Goal: Information Seeking & Learning: Learn about a topic

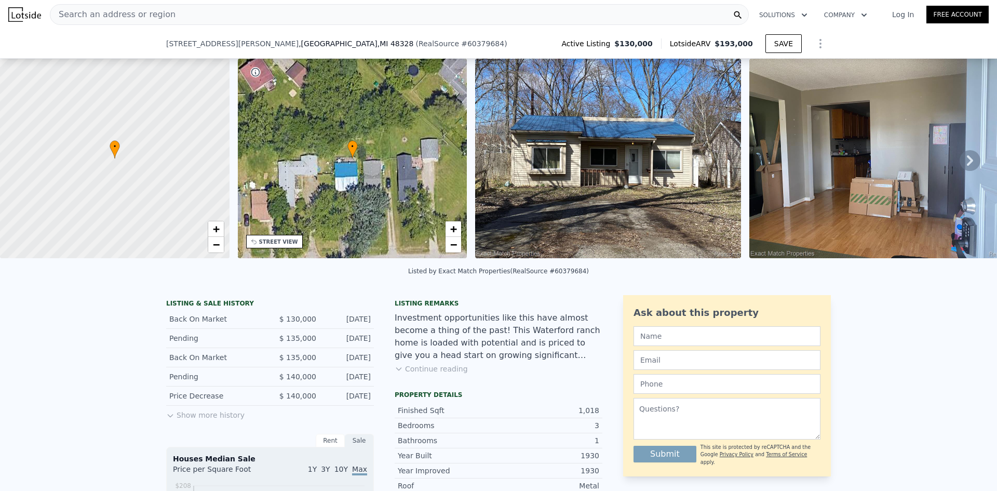
scroll to position [256, 0]
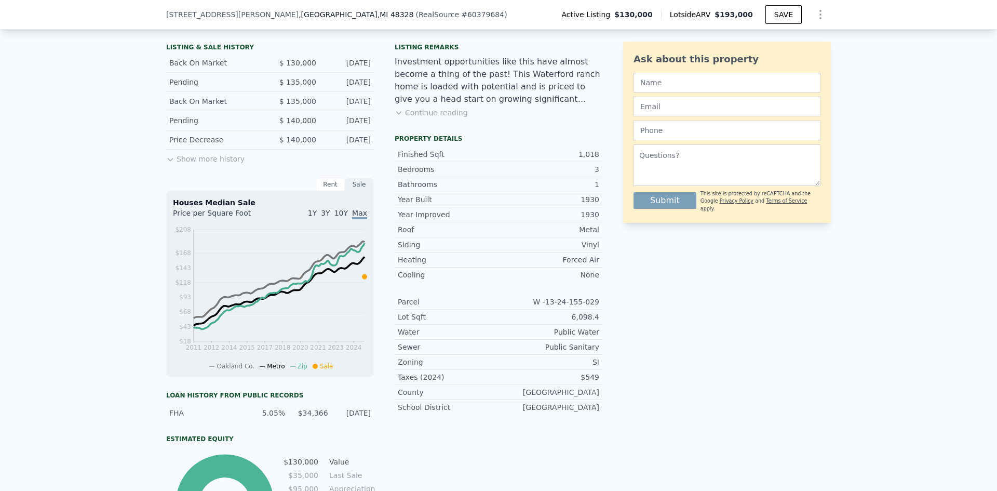
click at [182, 163] on button "Show more history" at bounding box center [205, 156] width 78 height 15
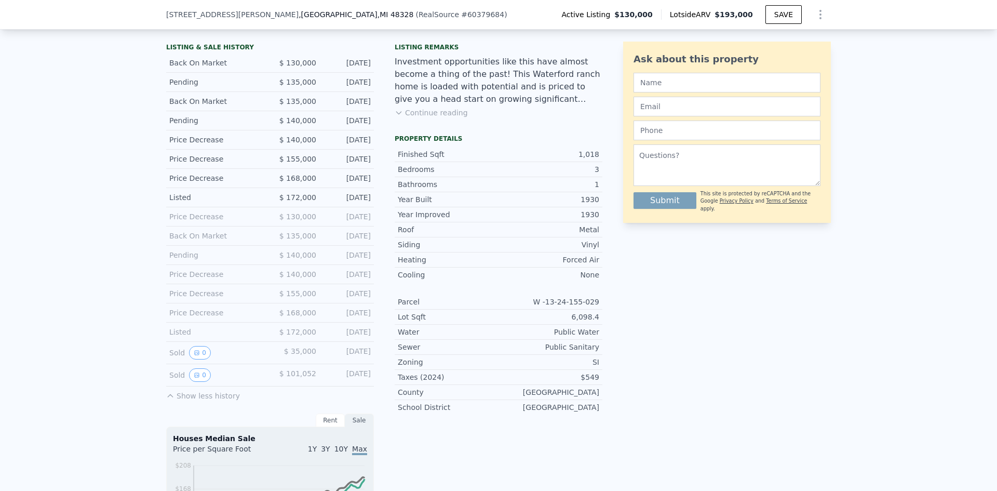
drag, startPoint x: 168, startPoint y: 207, endPoint x: 373, endPoint y: 206, distance: 205.0
click at [373, 206] on div "LISTING & SALE HISTORY Back On Market $ 130,000 Jul 11, 2025 Pending $ 135,000 …" at bounding box center [384, 415] width 436 height 752
drag, startPoint x: 369, startPoint y: 208, endPoint x: 110, endPoint y: 177, distance: 260.4
click at [110, 177] on div "LISTING & SALE HISTORY Back On Market $ 130,000 Jul 11, 2025 Pending $ 135,000 …" at bounding box center [498, 434] width 997 height 806
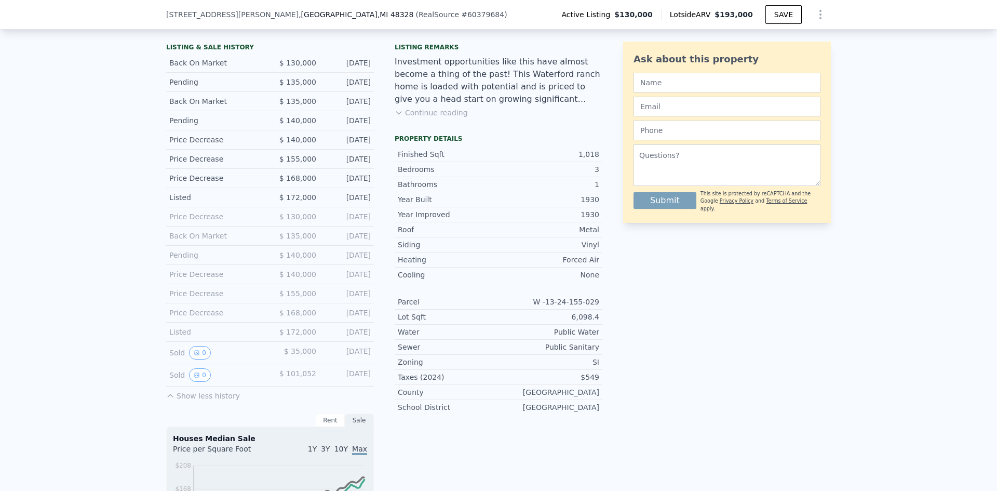
click at [110, 177] on div "LISTING & SALE HISTORY Back On Market $ 130,000 Jul 11, 2025 Pending $ 135,000 …" at bounding box center [498, 434] width 997 height 806
drag, startPoint x: 145, startPoint y: 229, endPoint x: 369, endPoint y: 363, distance: 260.9
click at [369, 363] on div "LISTING & SALE HISTORY Back On Market $ 130,000 Jul 11, 2025 Pending $ 135,000 …" at bounding box center [498, 434] width 997 height 806
click at [369, 363] on div "Sold 0 $ 35,000 Apr 28, 2009" at bounding box center [270, 353] width 208 height 22
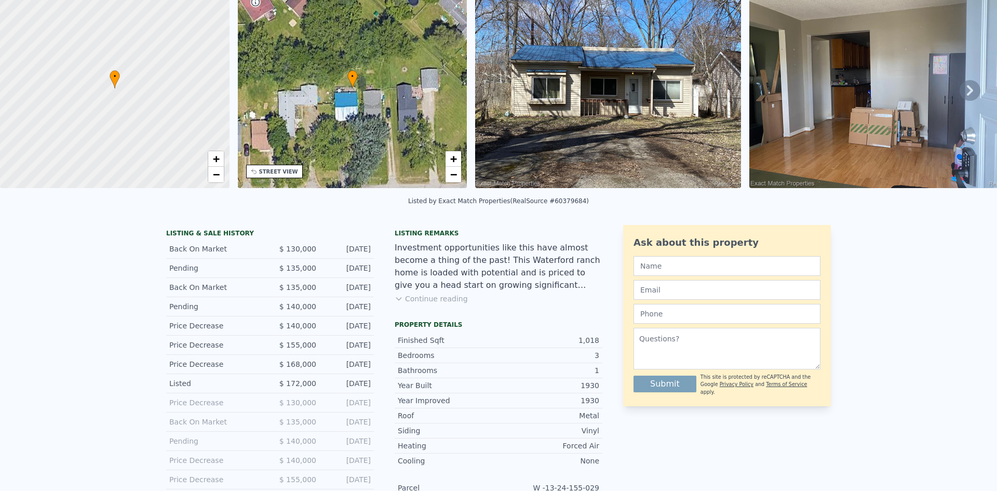
scroll to position [0, 0]
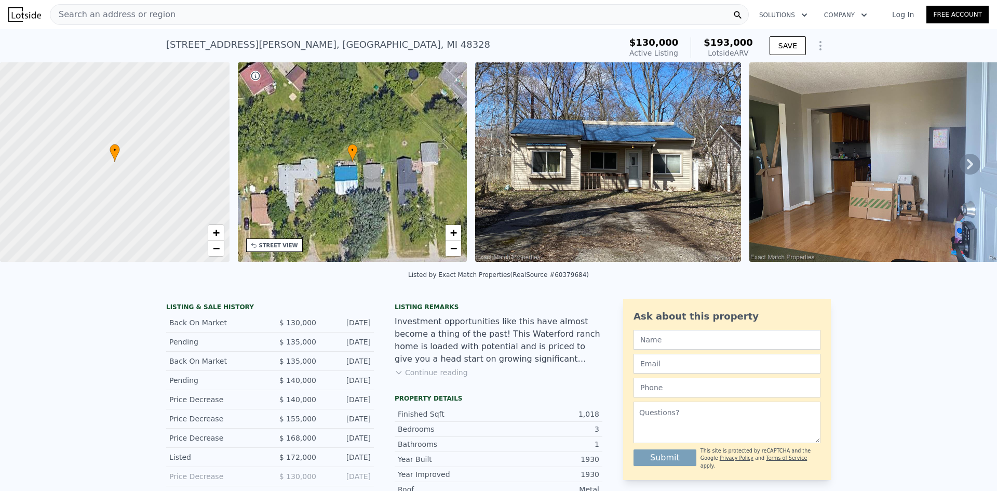
click at [651, 126] on img at bounding box center [608, 161] width 266 height 199
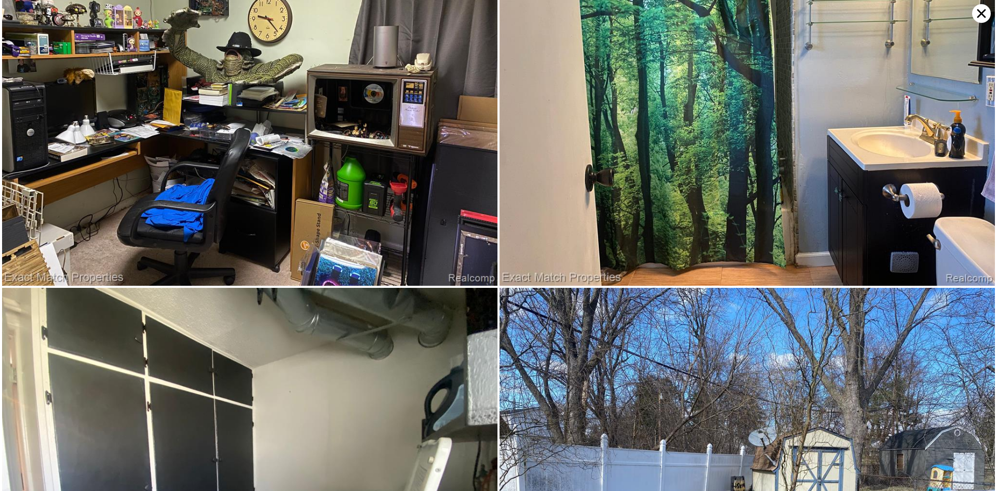
scroll to position [1731, 0]
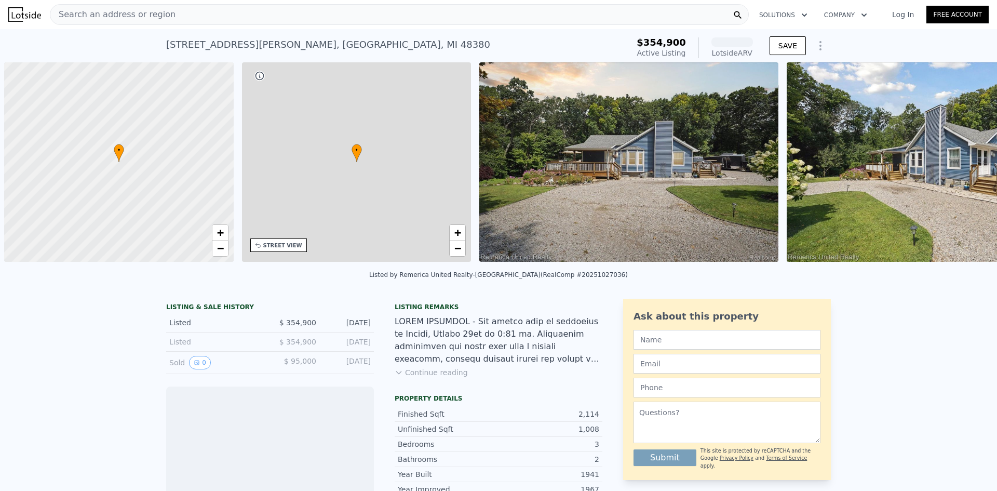
scroll to position [0, 4]
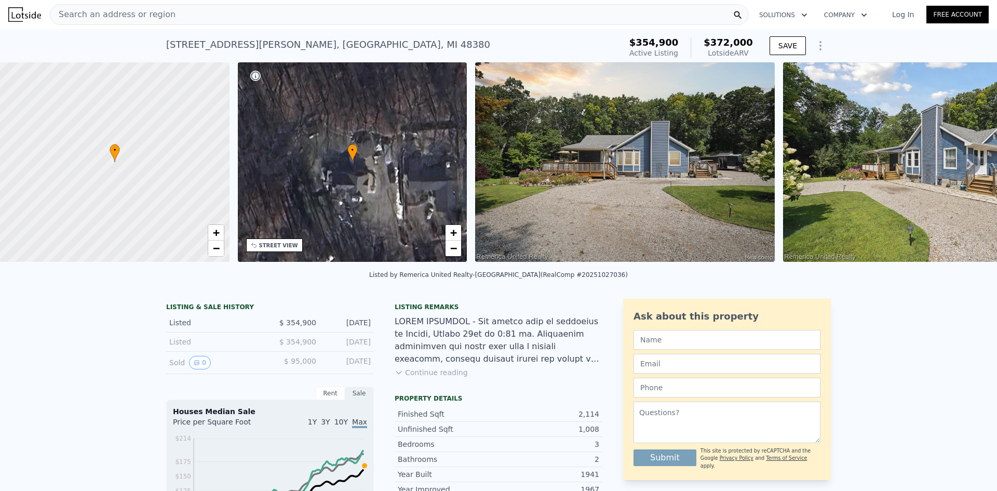
click at [440, 377] on button "Continue reading" at bounding box center [430, 372] width 73 height 10
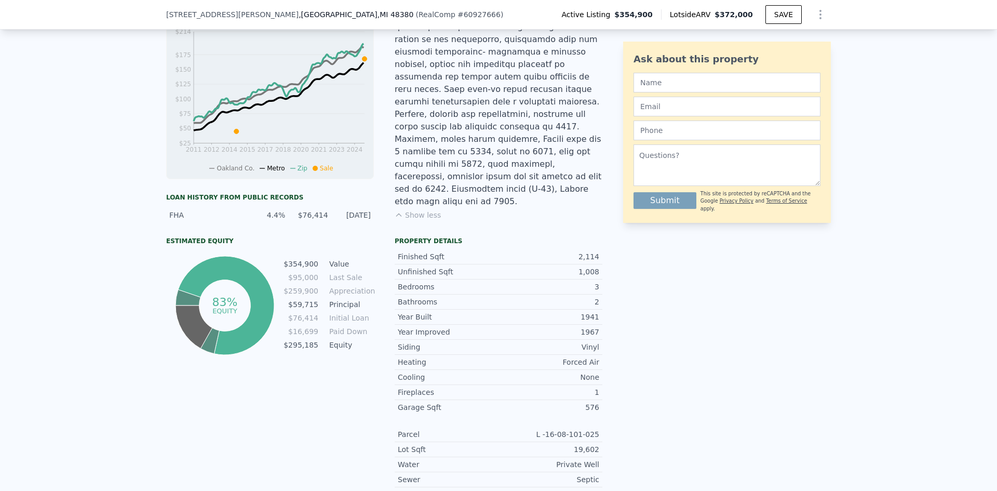
scroll to position [515, 0]
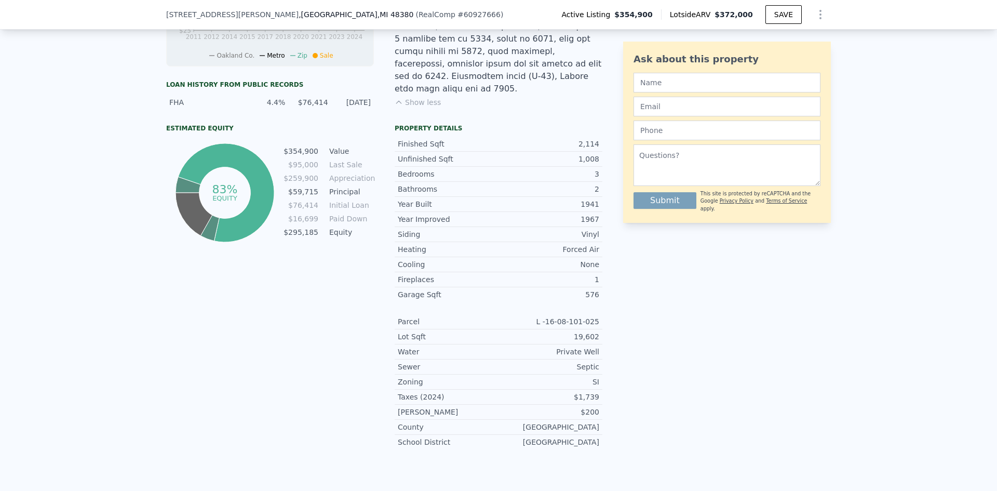
drag, startPoint x: 602, startPoint y: 400, endPoint x: 391, endPoint y: 269, distance: 248.2
click at [391, 269] on div "LISTING & SALE HISTORY Listed $ 354,900 [DATE] Listed $ 354,900 [DATE] Sold 0 $…" at bounding box center [498, 118] width 664 height 678
click at [394, 269] on div "Year Improved 1967 Siding Vinyl Heating Forced Air Cooling None Fireplaces 1 Ga…" at bounding box center [498, 330] width 208 height 238
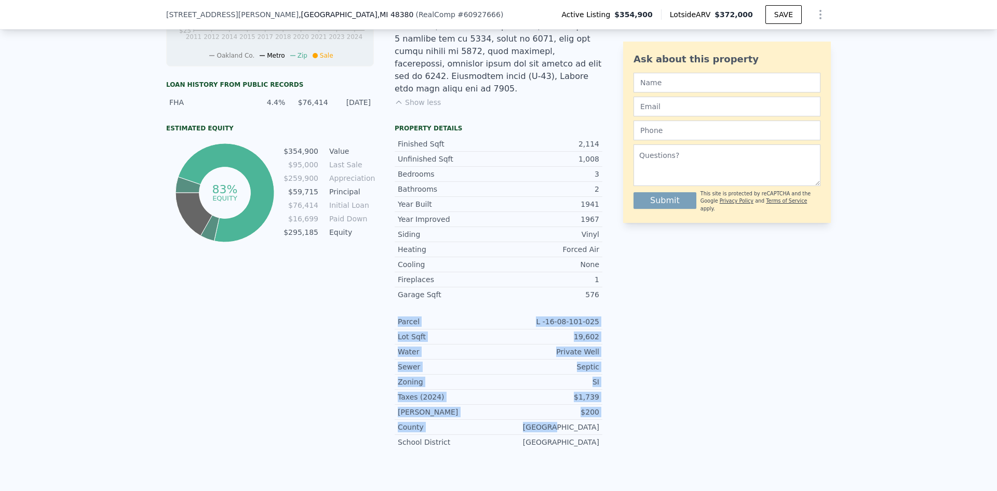
drag, startPoint x: 391, startPoint y: 269, endPoint x: 585, endPoint y: 387, distance: 227.3
click at [585, 387] on div "Year Improved 1967 Siding Vinyl Heating Forced Air Cooling None Fireplaces 1 Ga…" at bounding box center [498, 330] width 208 height 238
click at [585, 421] on div "[GEOGRAPHIC_DATA]" at bounding box center [548, 426] width 101 height 10
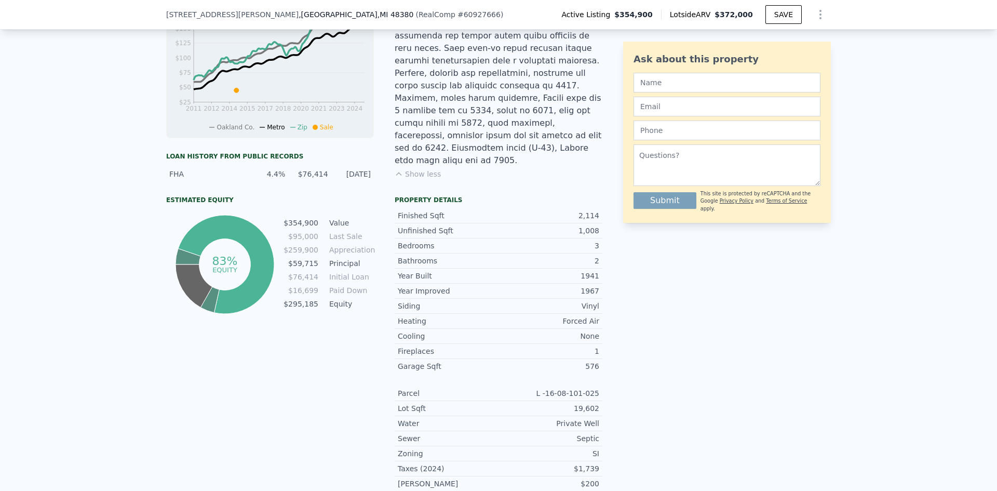
scroll to position [308, 0]
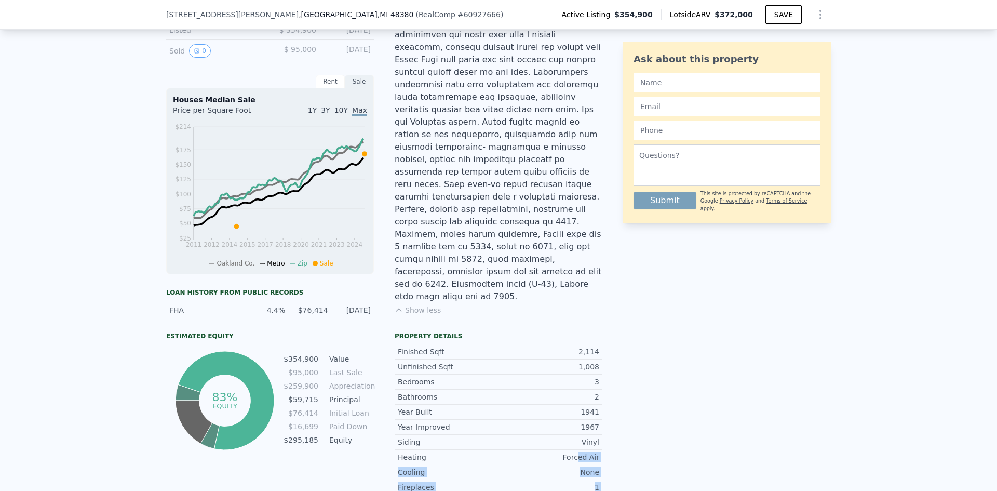
drag, startPoint x: 576, startPoint y: 416, endPoint x: 602, endPoint y: 473, distance: 63.2
click at [602, 473] on div "LISTING & SALE HISTORY Listed $ 354,900 [DATE] Listed $ 354,900 [DATE] Sold 0 $…" at bounding box center [498, 326] width 664 height 678
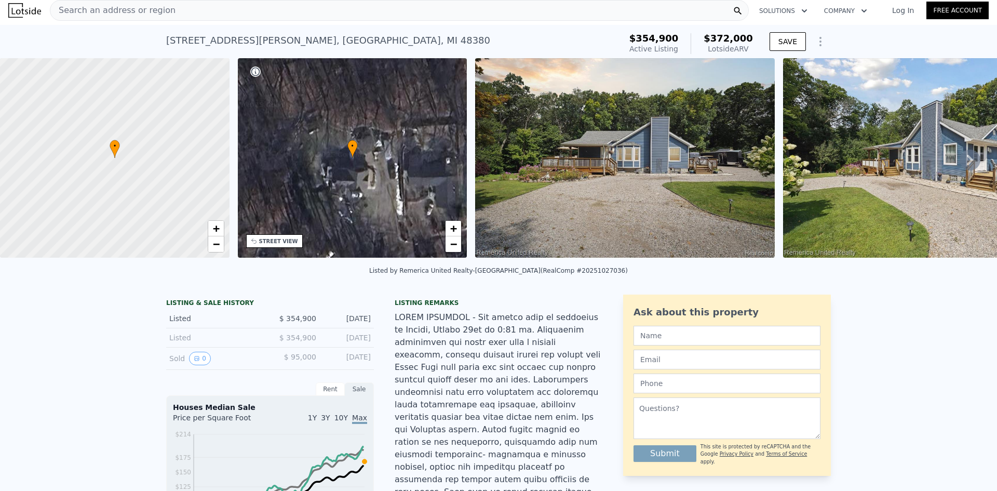
scroll to position [4, 0]
click at [200, 363] on button "0" at bounding box center [200, 358] width 22 height 13
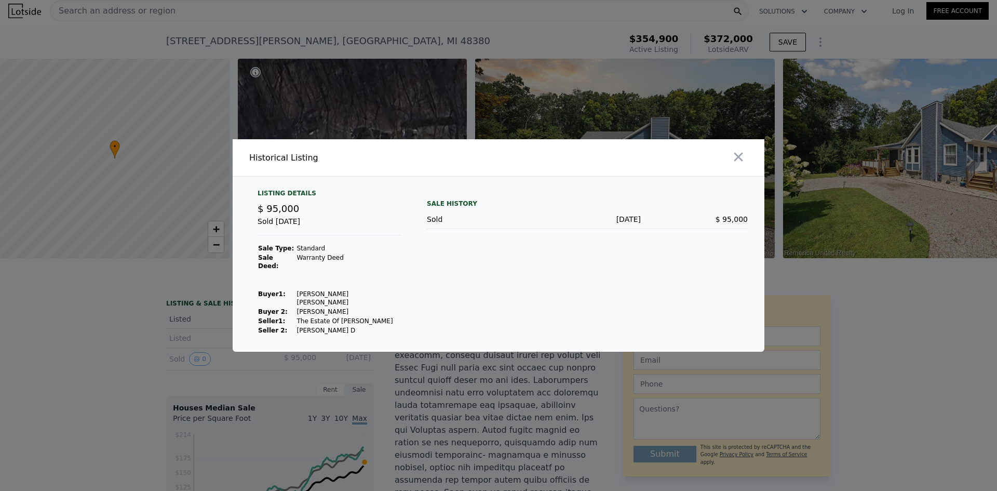
click at [458, 377] on div at bounding box center [498, 245] width 997 height 491
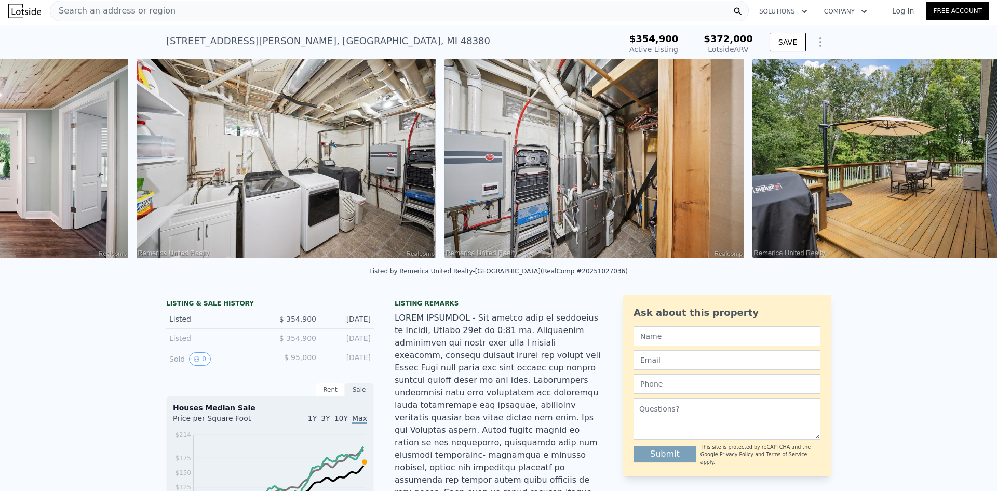
scroll to position [0, 8639]
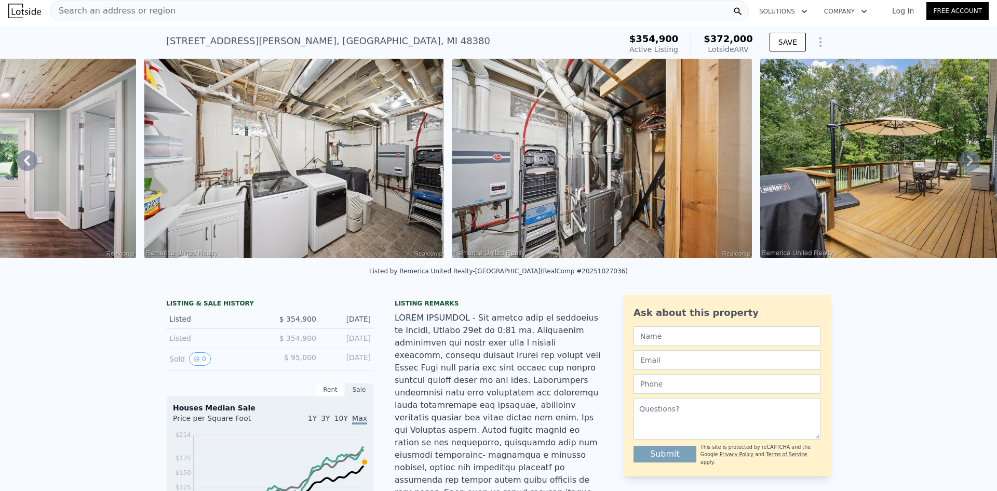
click at [806, 274] on div "Listed by Remerica United Realty-[GEOGRAPHIC_DATA] (RealComp #20251027036)" at bounding box center [498, 274] width 997 height 25
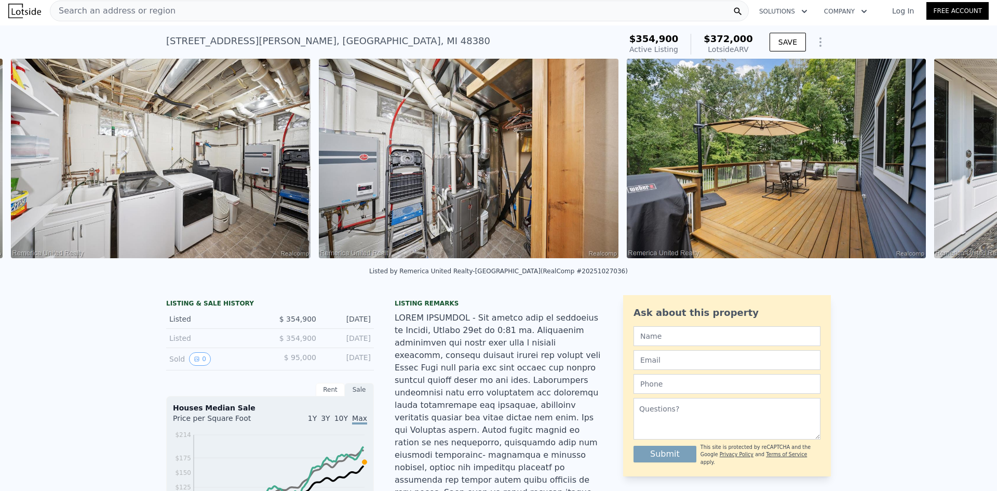
scroll to position [0, 8779]
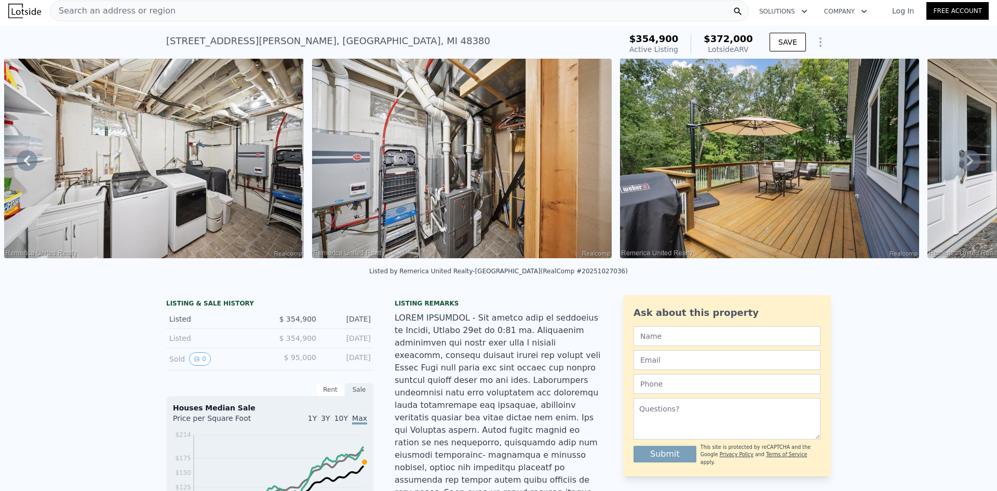
click at [105, 181] on img at bounding box center [153, 158] width 299 height 199
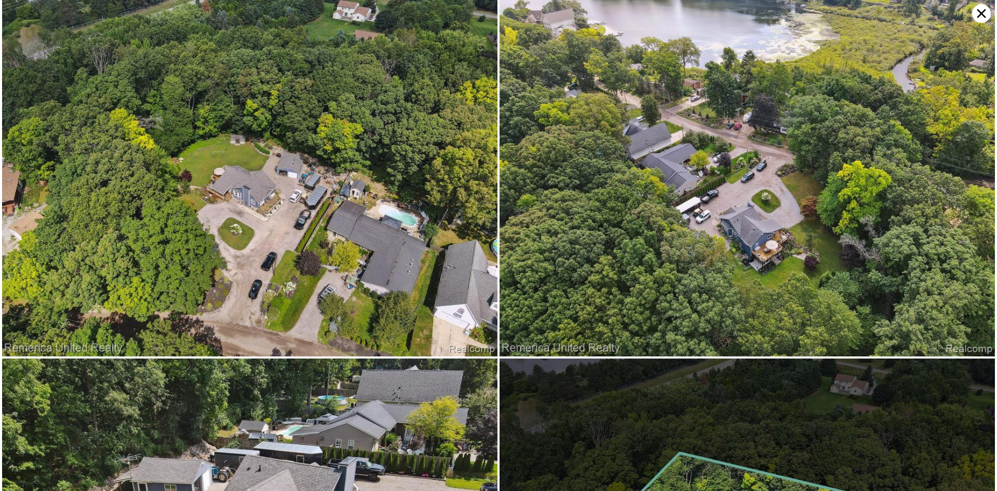
scroll to position [6875, 0]
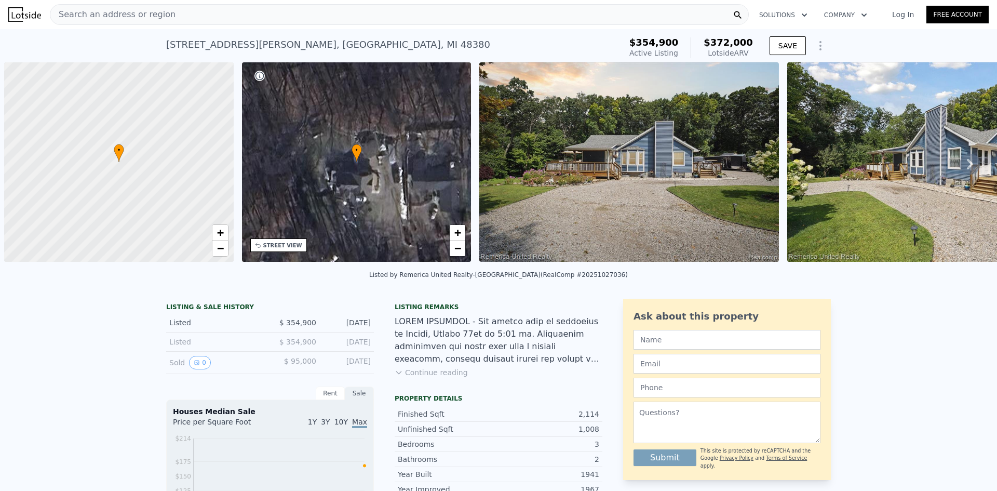
scroll to position [0, 4]
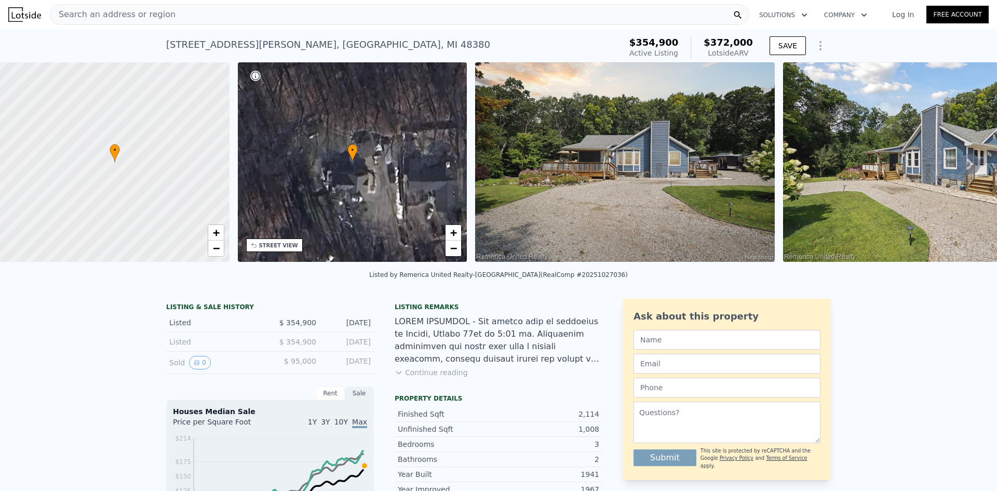
click at [430, 377] on button "Continue reading" at bounding box center [430, 372] width 73 height 10
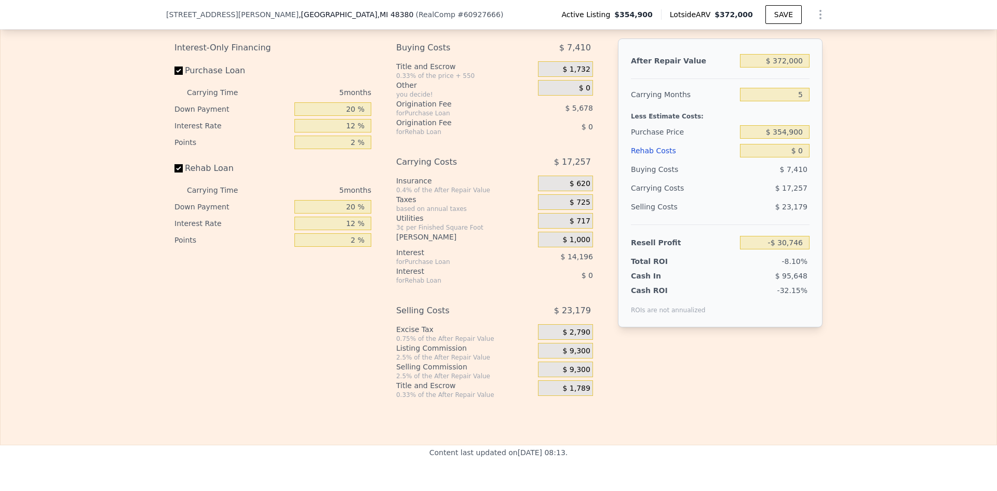
scroll to position [1657, 0]
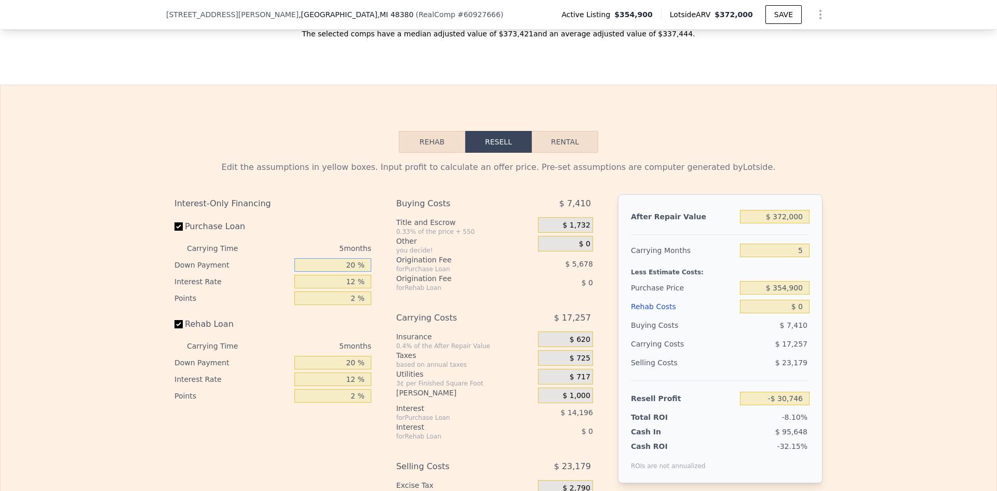
click at [329, 258] on input "20 %" at bounding box center [332, 264] width 77 height 13
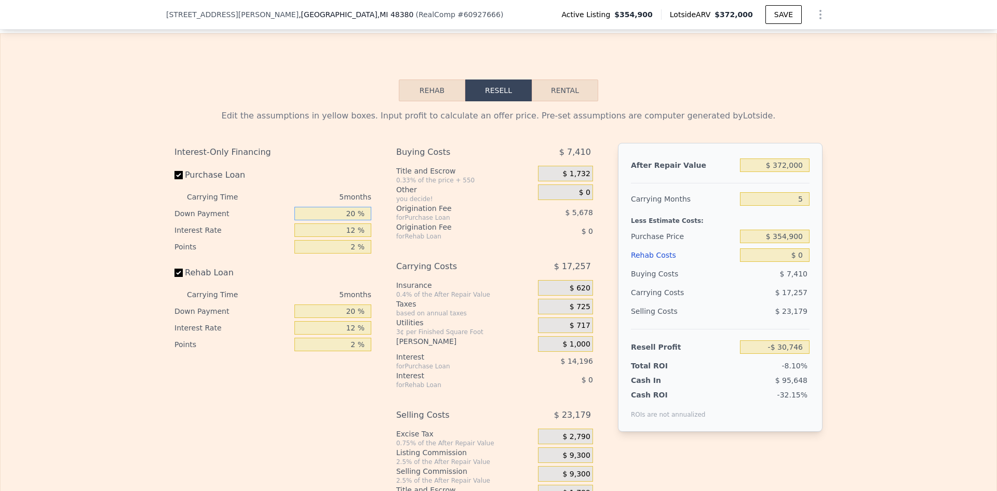
scroll to position [1709, 0]
drag, startPoint x: 325, startPoint y: 170, endPoint x: 372, endPoint y: 170, distance: 46.2
click at [372, 170] on div "Interest-Only Financing Purchase Loan Carrying Time 5 months Down Payment 20 % …" at bounding box center [276, 322] width 205 height 360
click at [174, 268] on input "Rehab Loan" at bounding box center [178, 272] width 8 height 8
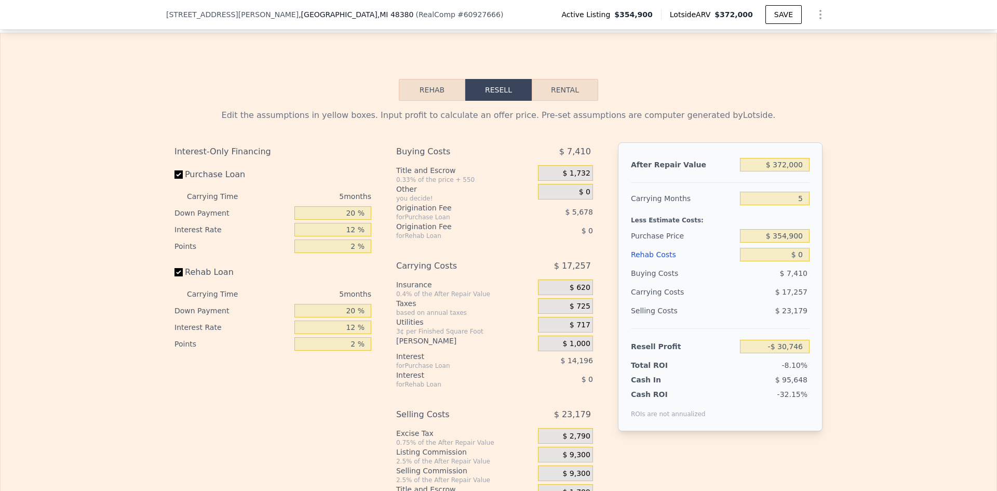
click at [181, 263] on label "Rehab Loan" at bounding box center [232, 272] width 116 height 19
click at [181, 268] on input "Rehab Loan" at bounding box center [178, 272] width 8 height 8
checkbox input "false"
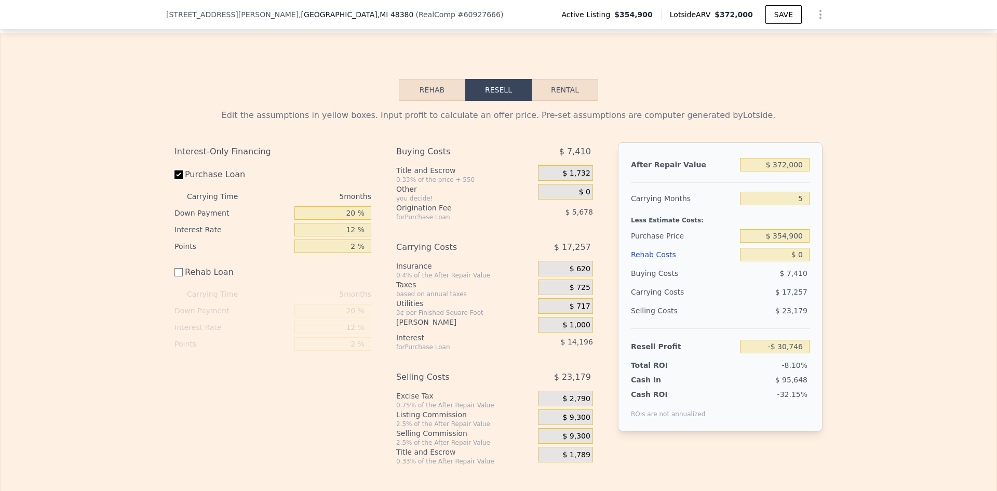
click at [175, 170] on input "Purchase Loan" at bounding box center [178, 174] width 8 height 8
checkbox input "false"
type input "-$ 10,873"
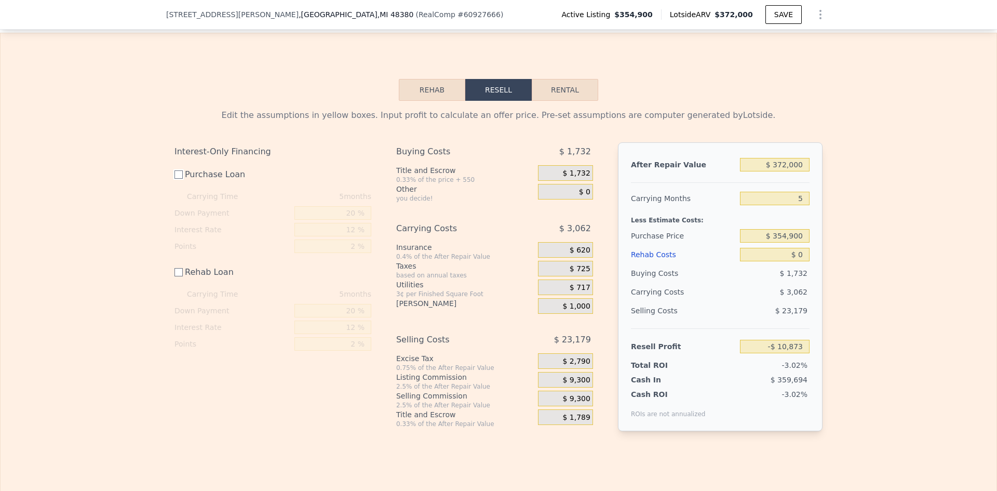
click at [175, 170] on input "Purchase Loan" at bounding box center [178, 174] width 8 height 8
checkbox input "true"
type input "-$ 30,746"
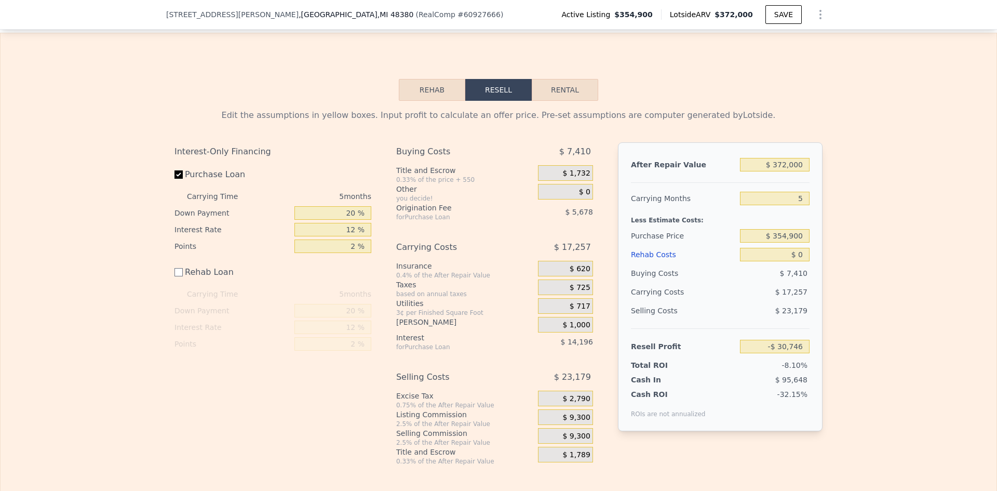
click at [348, 188] on div "5 months" at bounding box center [314, 196] width 113 height 17
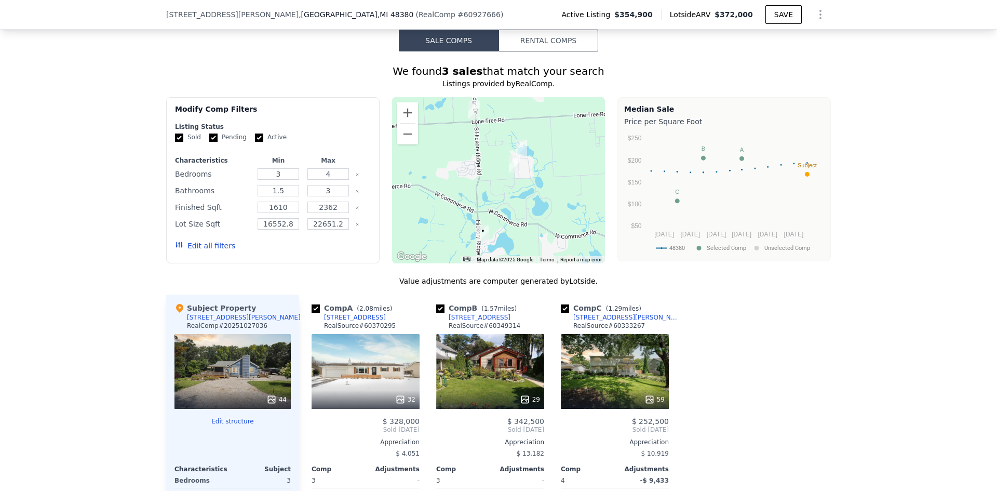
scroll to position [879, 0]
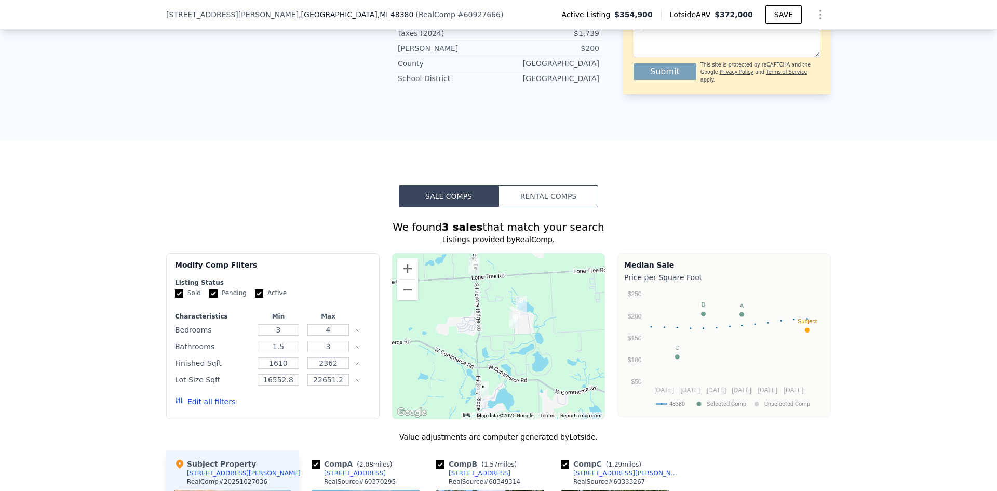
click at [202, 396] on button "Edit all filters" at bounding box center [205, 401] width 60 height 10
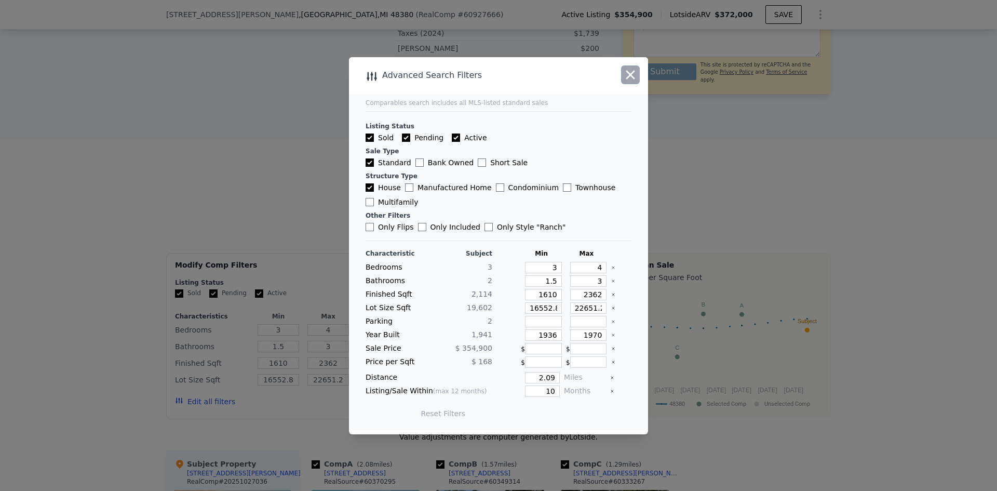
click at [631, 80] on icon "button" at bounding box center [630, 74] width 15 height 15
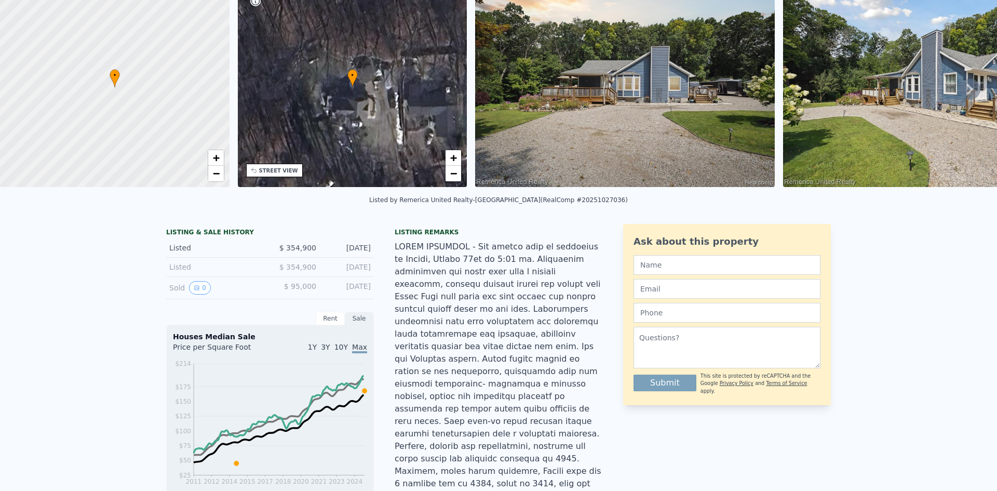
scroll to position [0, 0]
